Goal: Find contact information: Find contact information

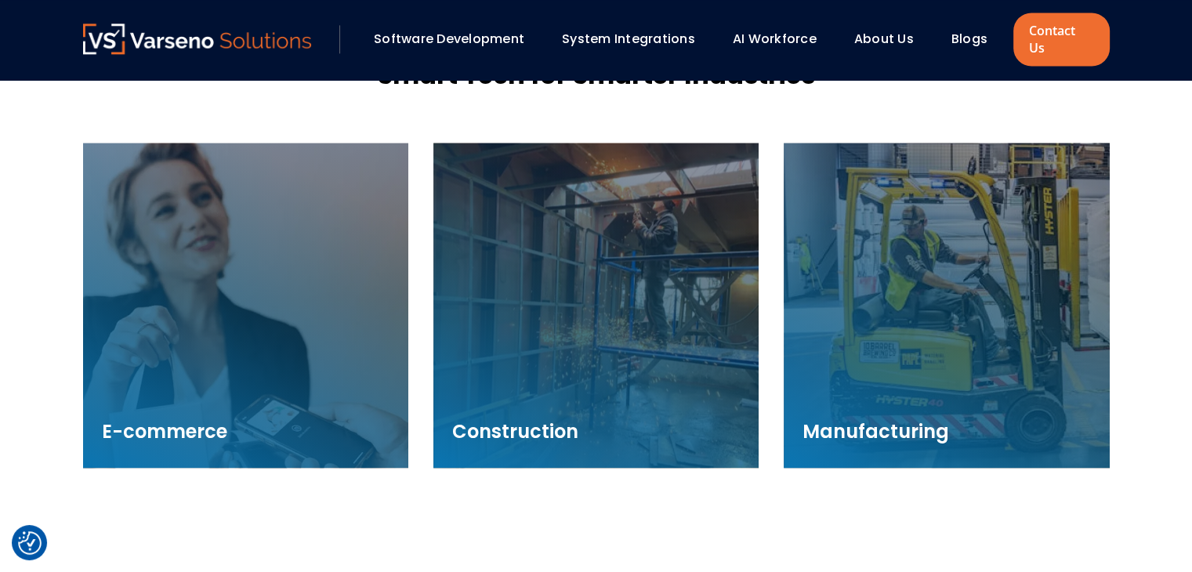
scroll to position [2222, 0]
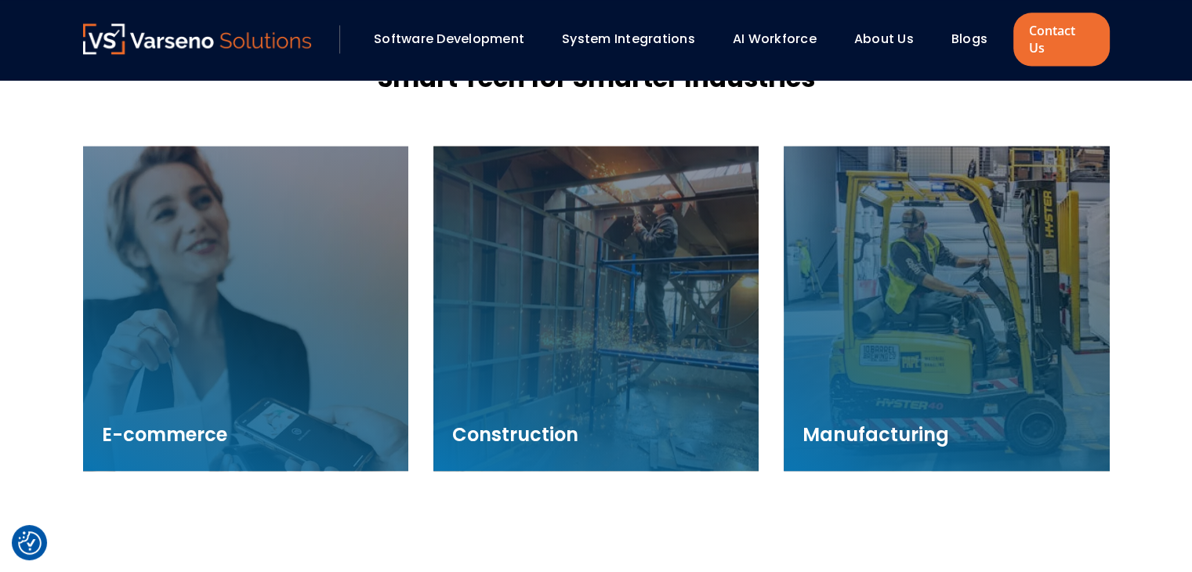
click at [898, 39] on div "About Us" at bounding box center [885, 39] width 60 height 19
click at [873, 42] on div "About Us" at bounding box center [891, 39] width 89 height 27
click at [881, 32] on link "About Us" at bounding box center [885, 39] width 60 height 18
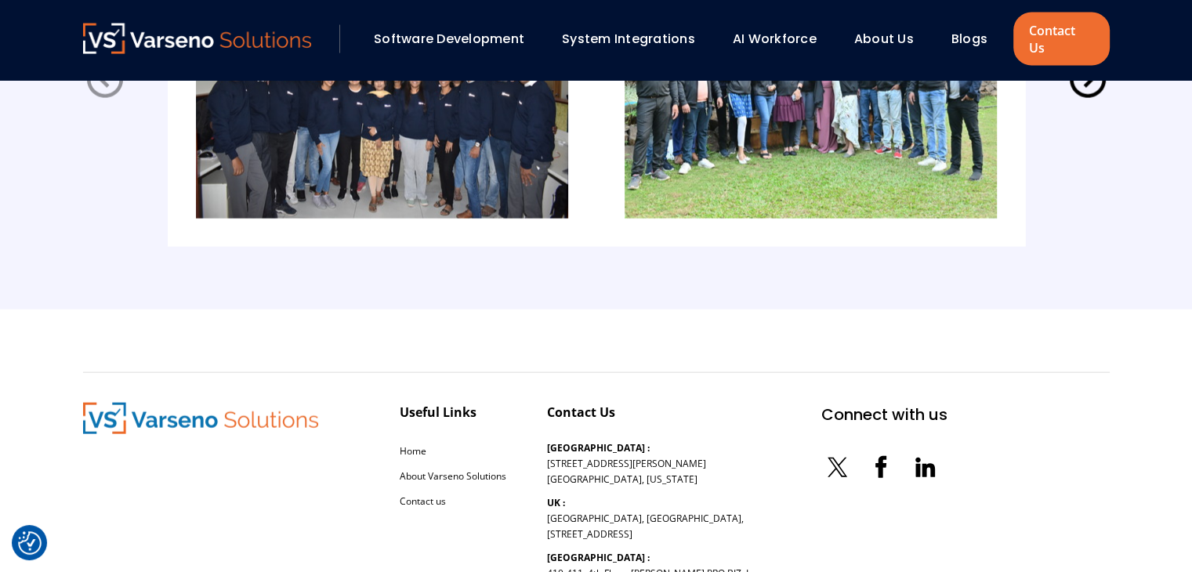
scroll to position [3592, 0]
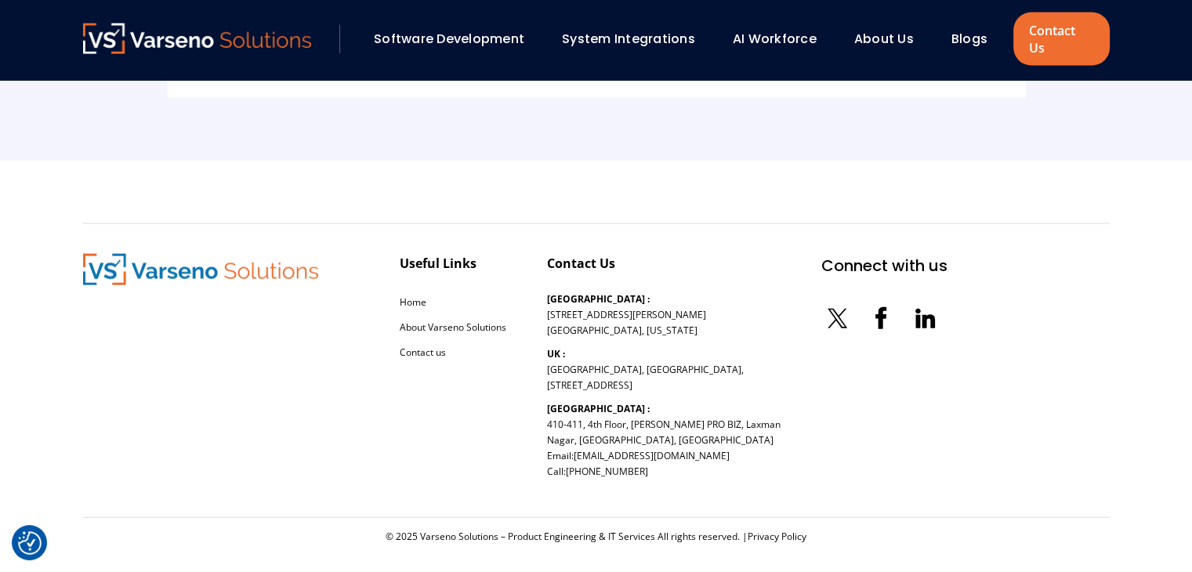
click at [866, 305] on icon at bounding box center [881, 318] width 31 height 31
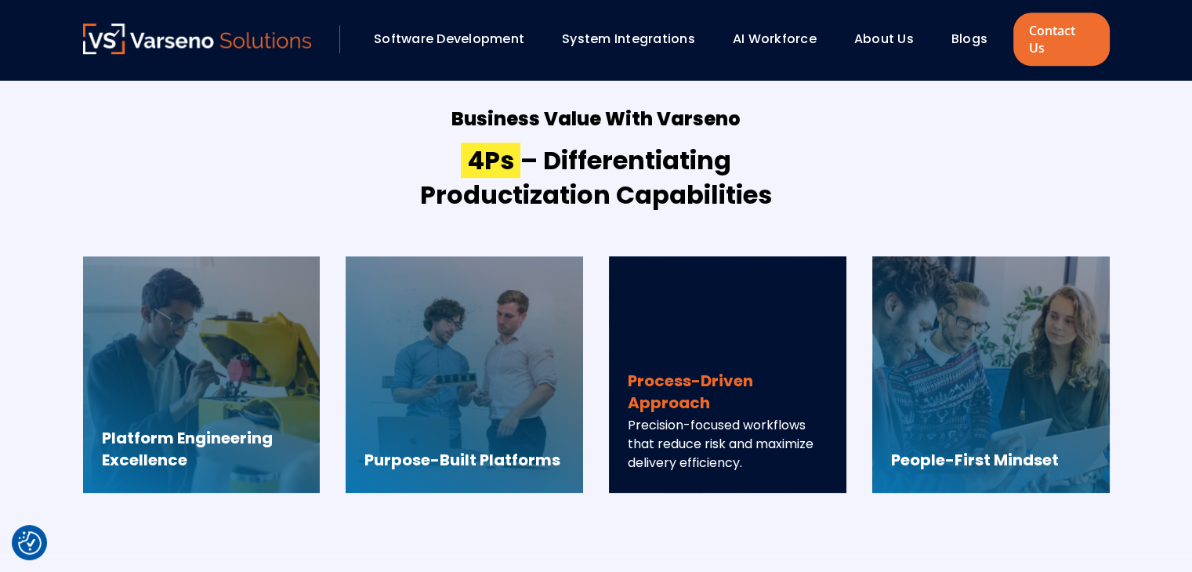
scroll to position [1083, 0]
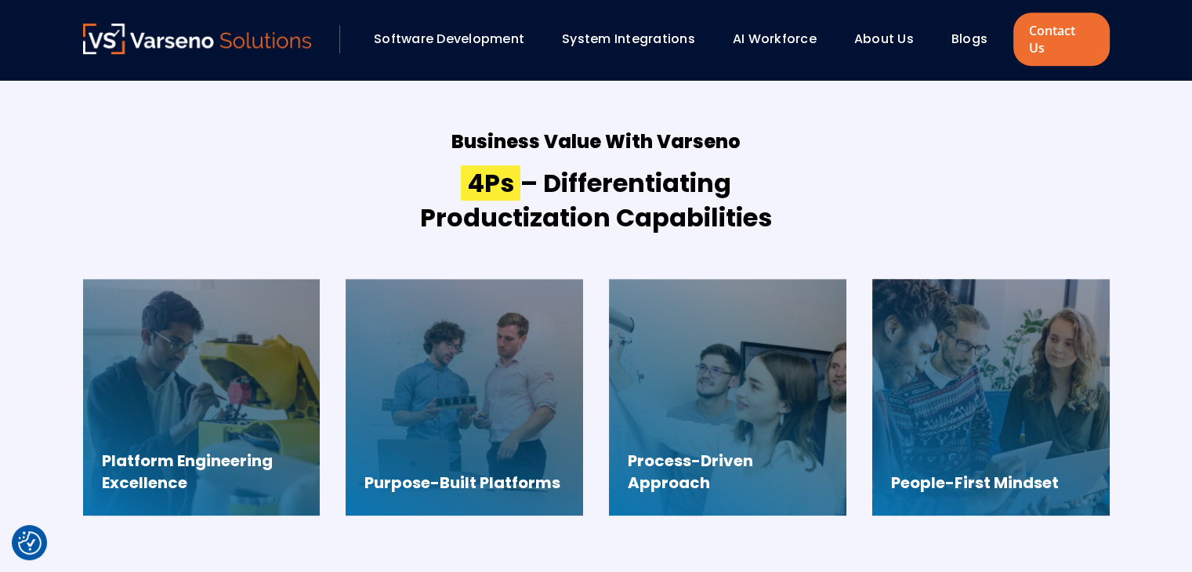
click at [971, 45] on div "Software Development System Integrations AI Workforce About Us" at bounding box center [548, 39] width 931 height 31
click at [971, 30] on link "Blogs" at bounding box center [970, 39] width 36 height 18
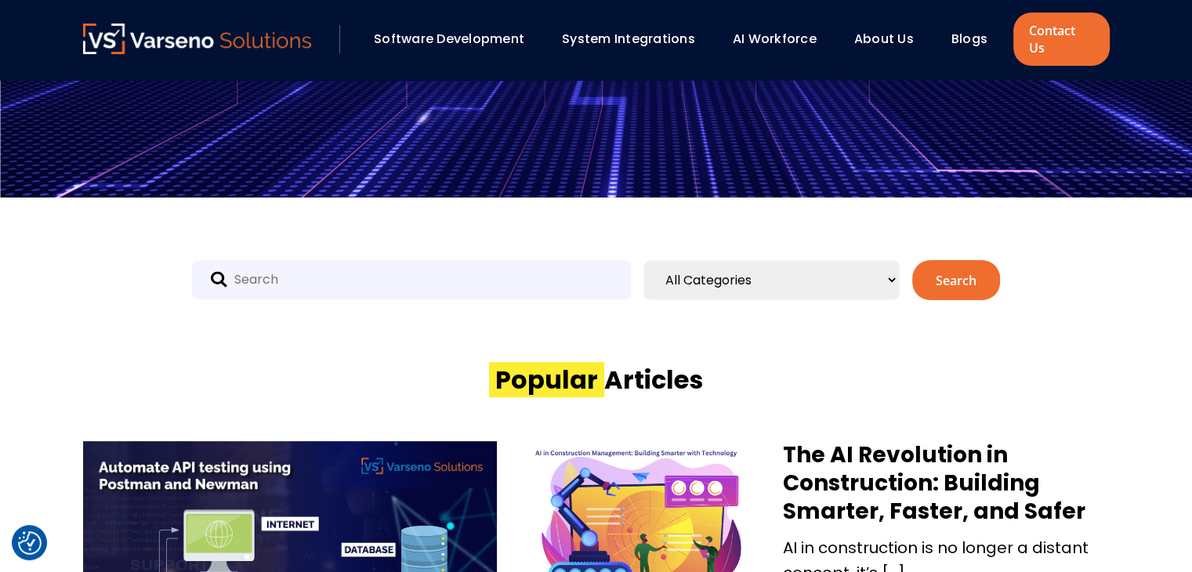
scroll to position [706, 0]
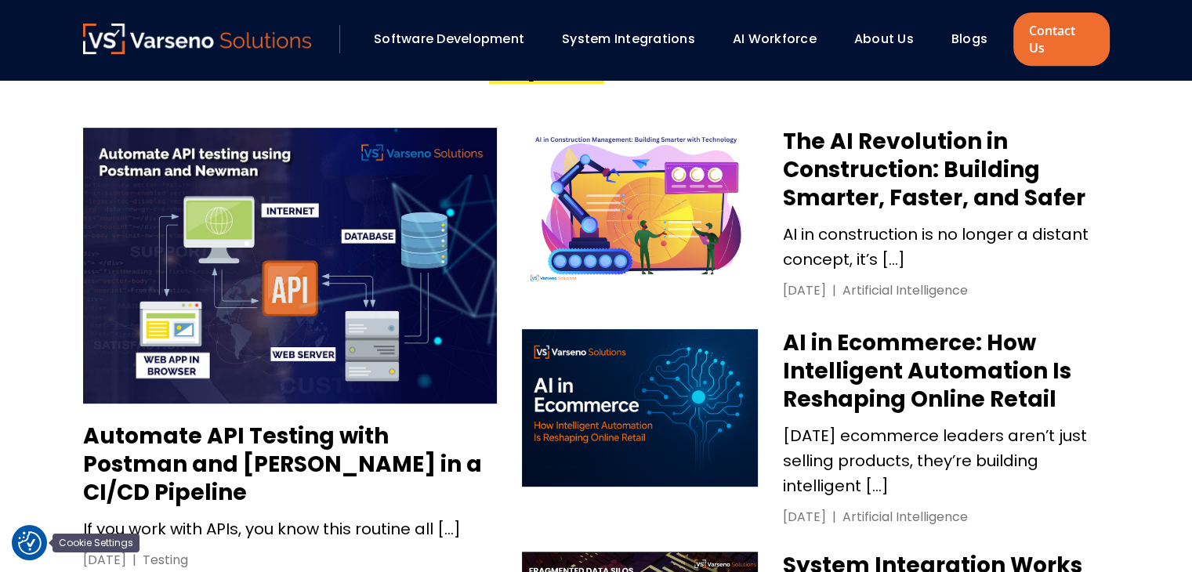
click at [27, 543] on img "Cookie Settings" at bounding box center [30, 544] width 24 height 24
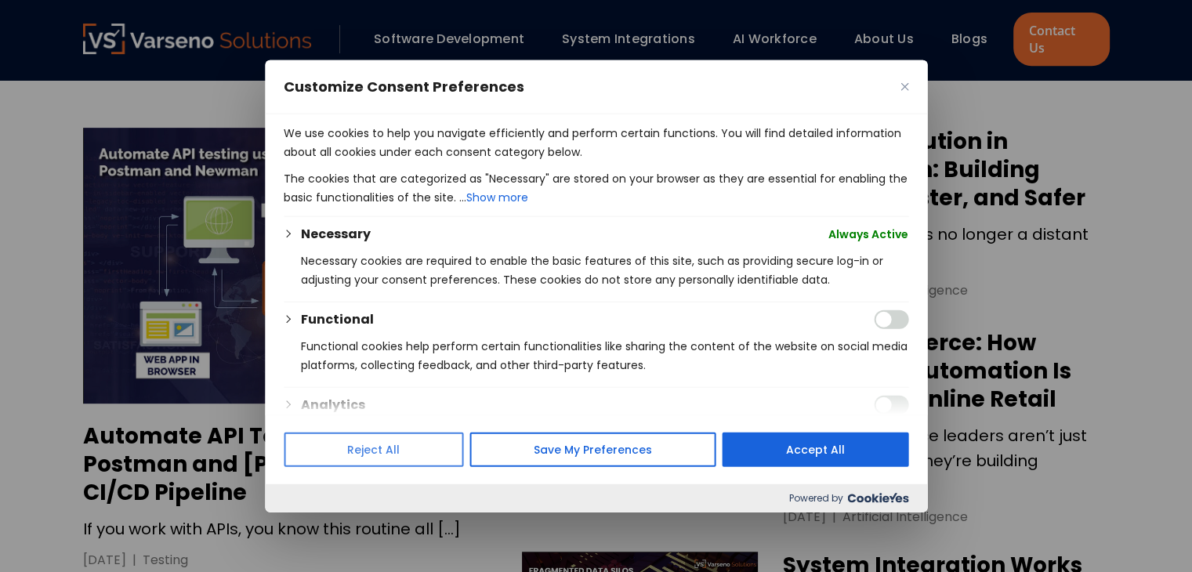
click at [417, 451] on button "Reject All" at bounding box center [374, 449] width 180 height 34
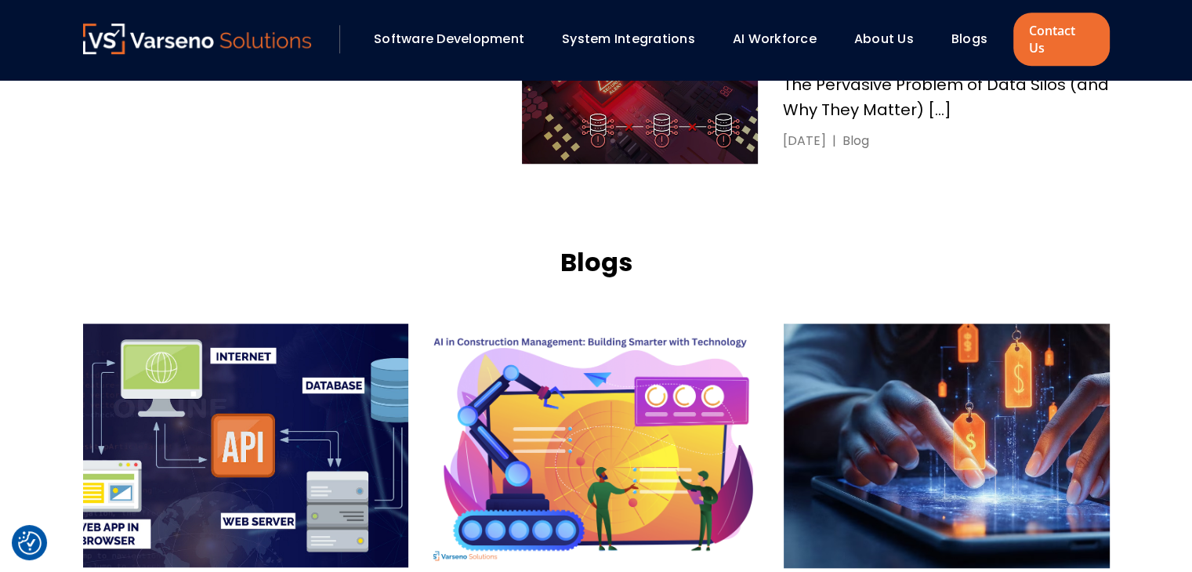
scroll to position [1568, 0]
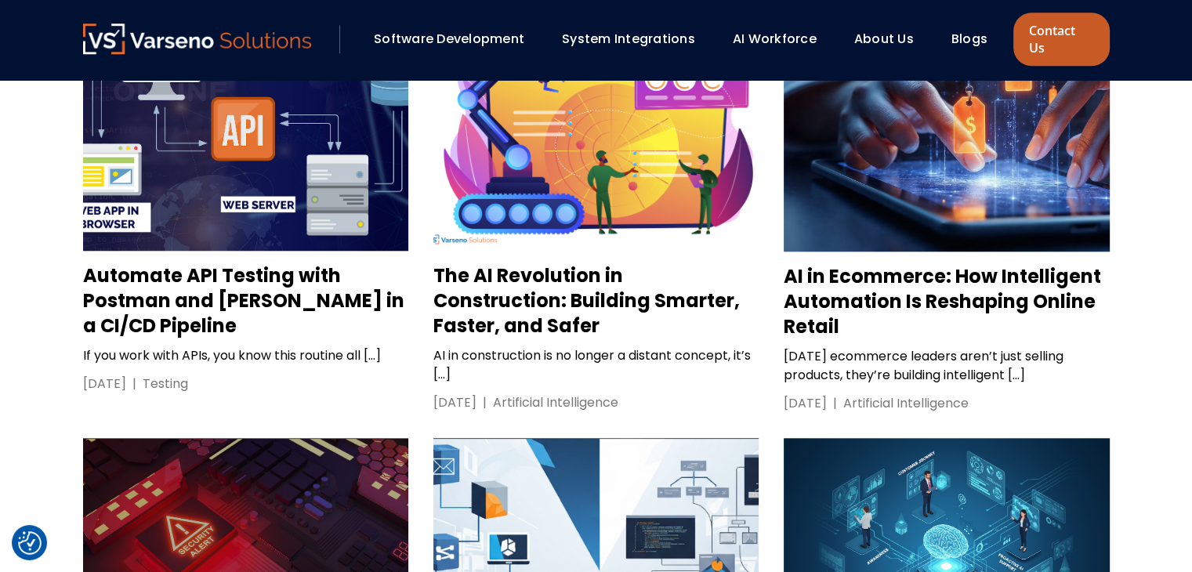
click at [1062, 13] on link "Contact Us" at bounding box center [1062, 39] width 96 height 53
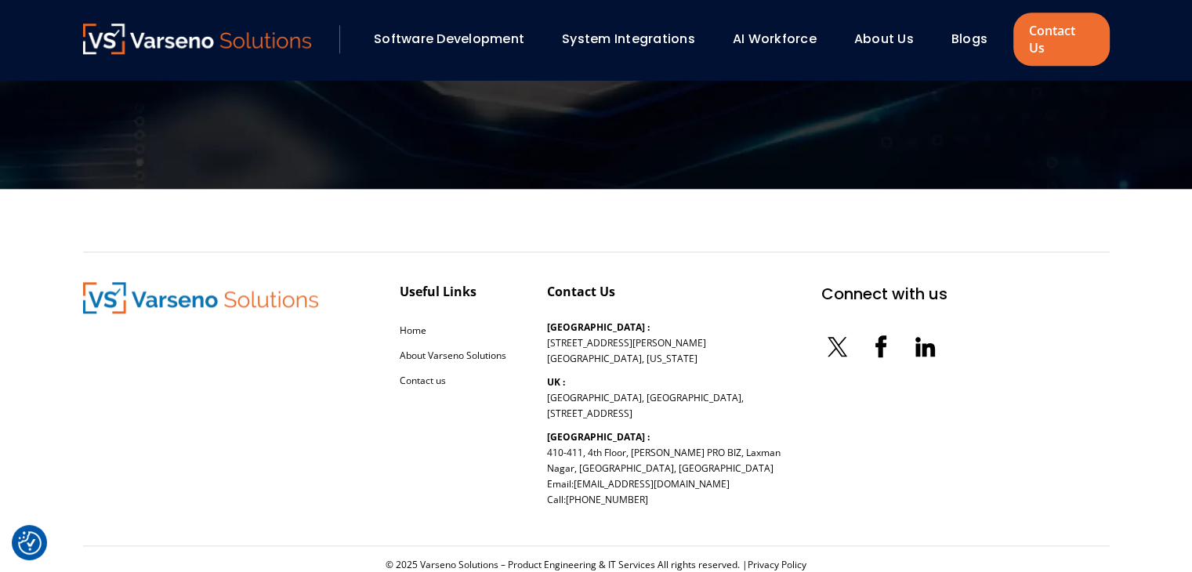
scroll to position [1820, 0]
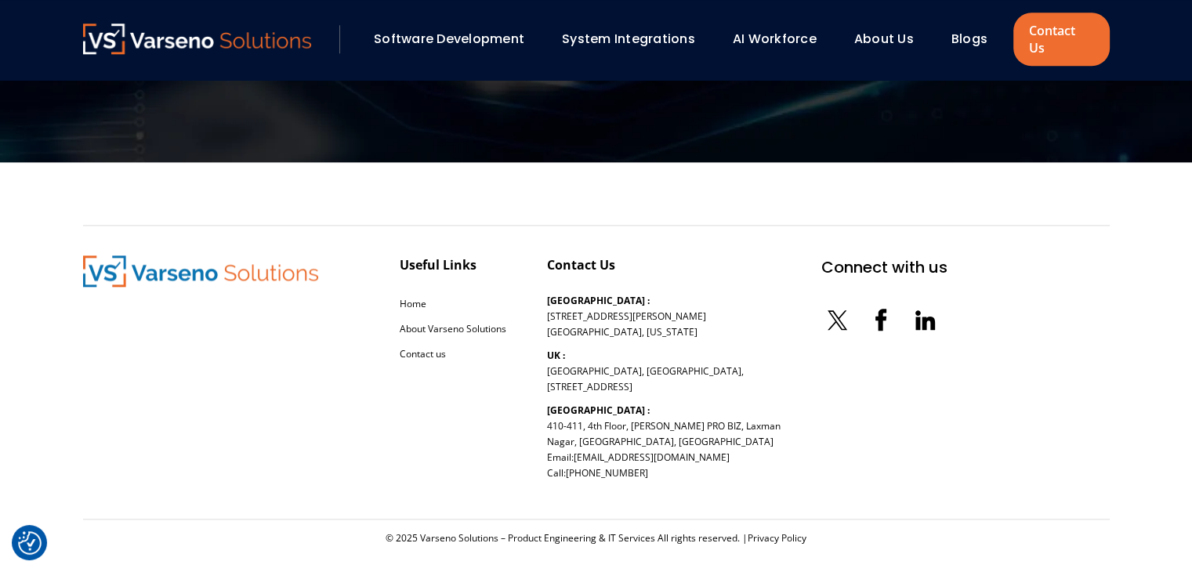
click at [866, 308] on icon at bounding box center [881, 319] width 31 height 31
click at [916, 317] on icon at bounding box center [918, 323] width 5 height 13
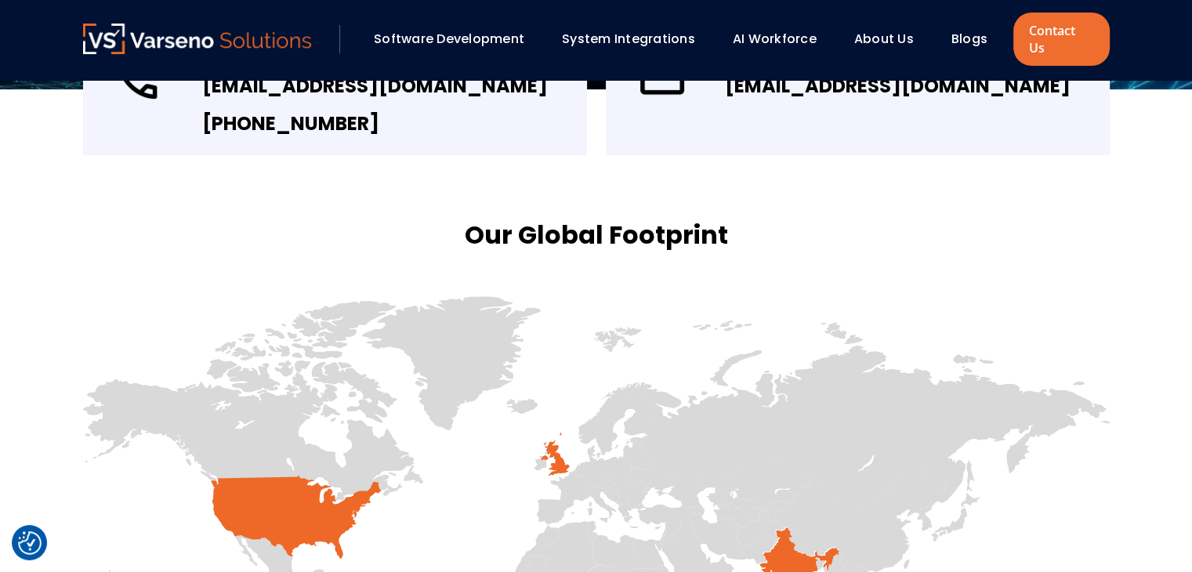
scroll to position [722, 0]
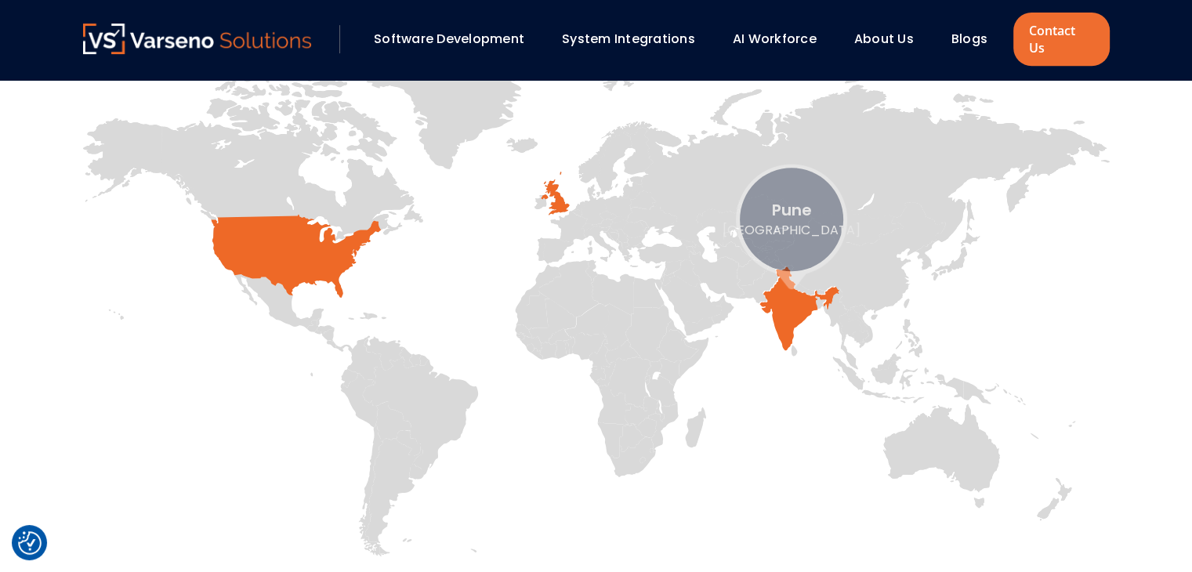
click at [792, 296] on icon at bounding box center [799, 309] width 79 height 84
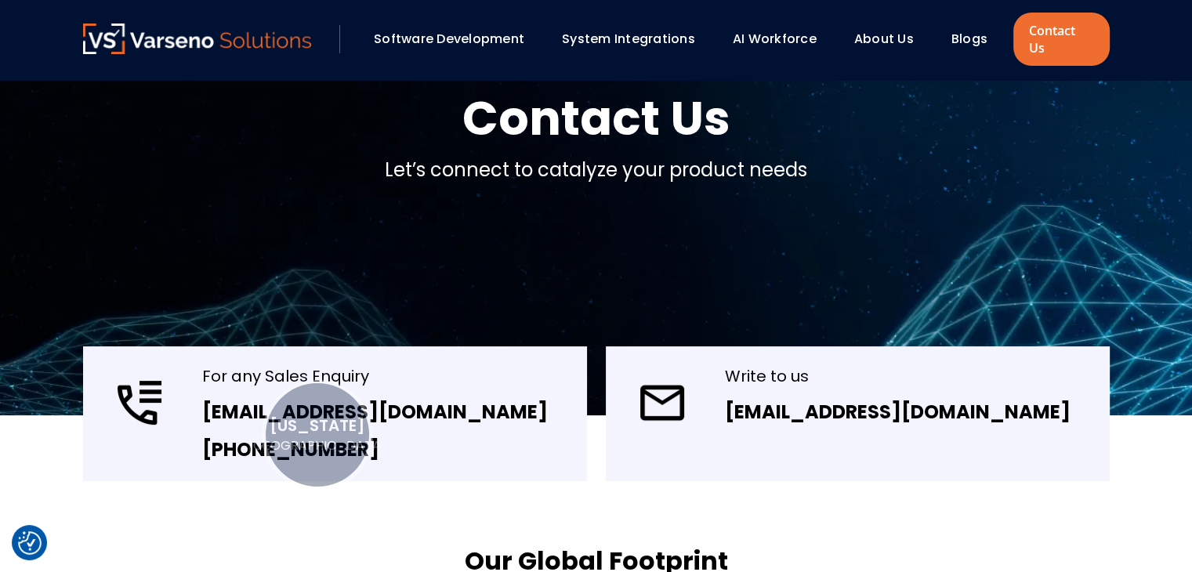
scroll to position [157, 0]
